Goal: Transaction & Acquisition: Purchase product/service

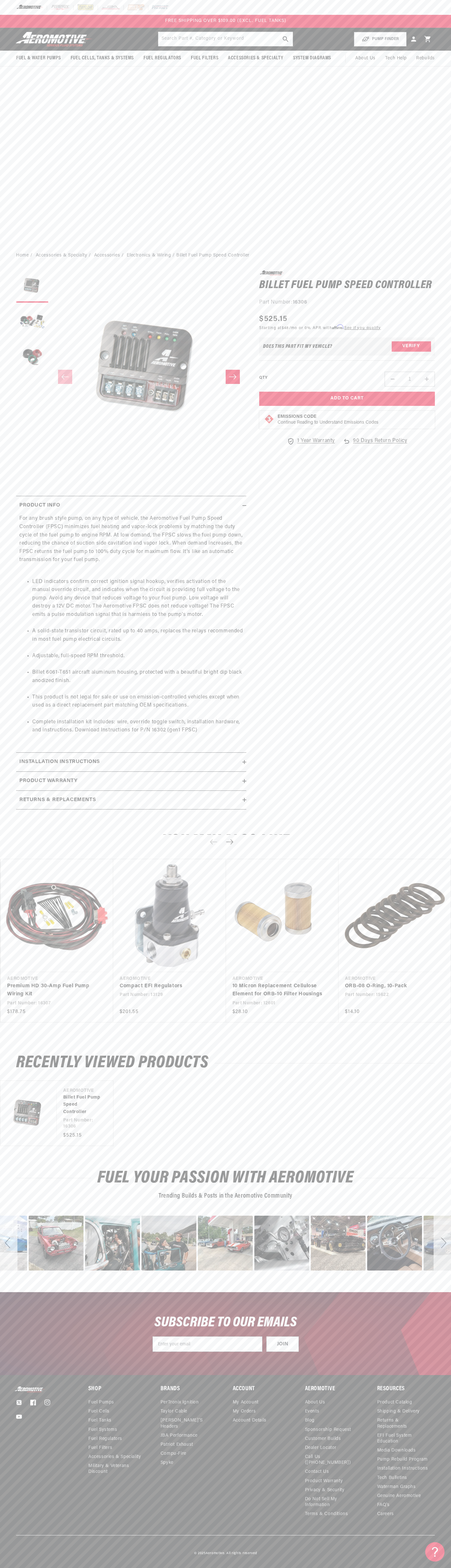
click at [397, 18] on div "FREE SHIPPING OVER $109.00 (EXCL. FUEL TANKS)" at bounding box center [225, 22] width 451 height 13
click at [431, 1150] on div "Recently Viewed Products Vendor Aeromotive Billet Fuel Pump Speed Controller Pa…" at bounding box center [225, 1101] width 451 height 114
click at [289, 1568] on html "Skip to content Your cart Your cart is empty Loading... You may also like Subto…" at bounding box center [225, 784] width 451 height 1568
